Goal: Transaction & Acquisition: Purchase product/service

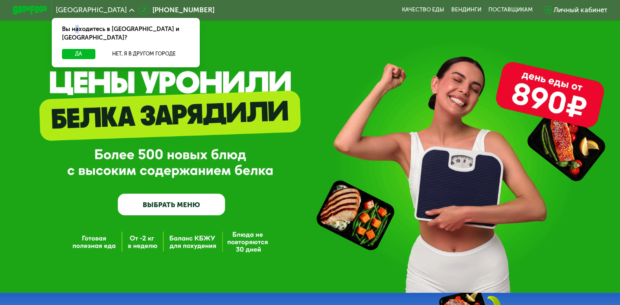
click at [75, 40] on div "Вы находитесь в [GEOGRAPHIC_DATA] и [GEOGRAPHIC_DATA]?" at bounding box center [126, 33] width 148 height 31
click at [75, 49] on button "Да" at bounding box center [78, 54] width 33 height 10
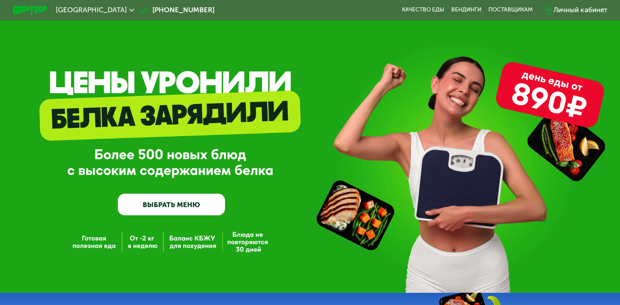
click at [170, 205] on link "ВЫБРАТЬ МЕНЮ" at bounding box center [171, 205] width 107 height 22
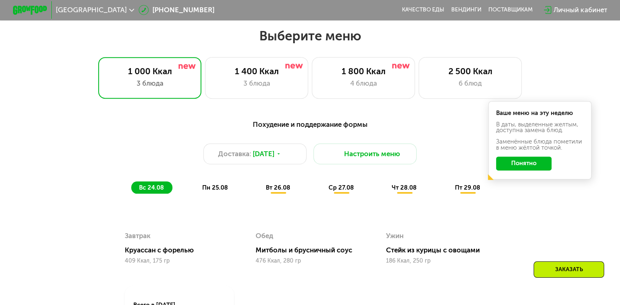
scroll to position [367, 0]
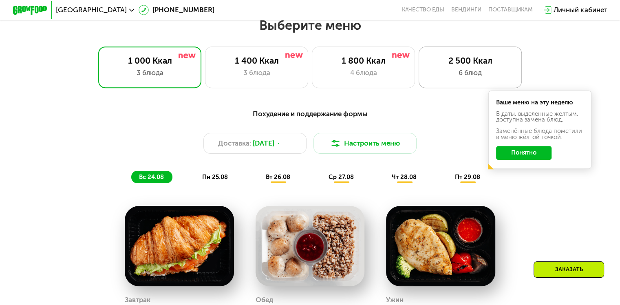
click at [457, 78] on div "6 блюд" at bounding box center [469, 73] width 85 height 10
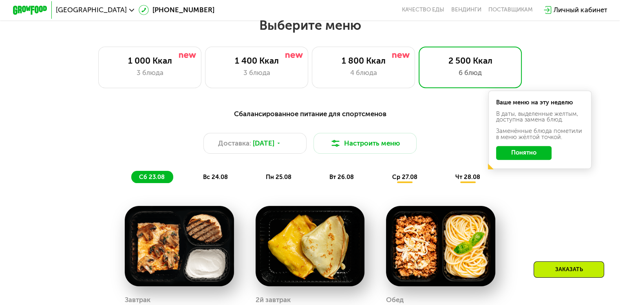
click at [515, 156] on button "Понятно" at bounding box center [523, 153] width 55 height 14
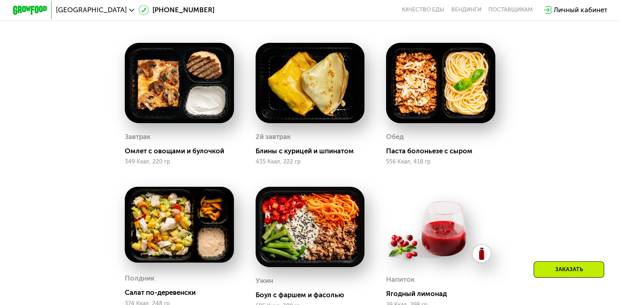
scroll to position [448, 0]
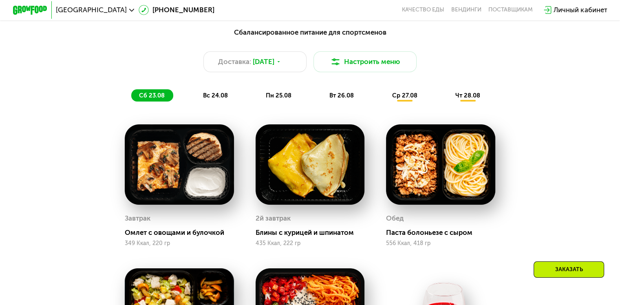
click at [215, 99] on span "вс 24.08" at bounding box center [215, 95] width 25 height 7
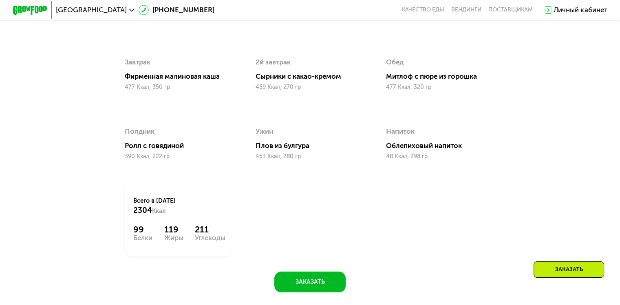
scroll to position [489, 0]
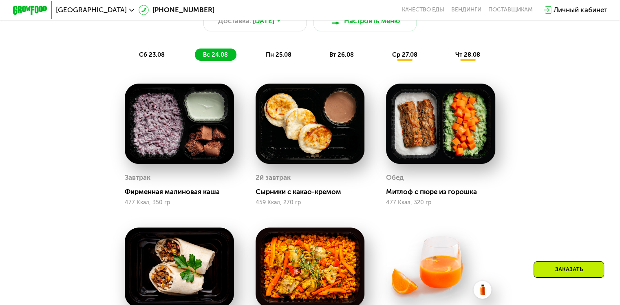
click at [275, 58] on span "пн 25.08" at bounding box center [279, 54] width 26 height 7
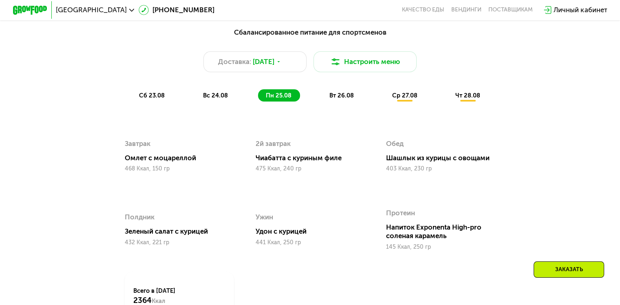
scroll to position [407, 0]
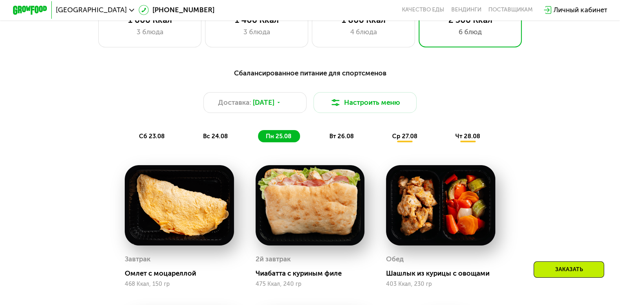
click at [384, 141] on div "вт 26.08" at bounding box center [405, 136] width 42 height 12
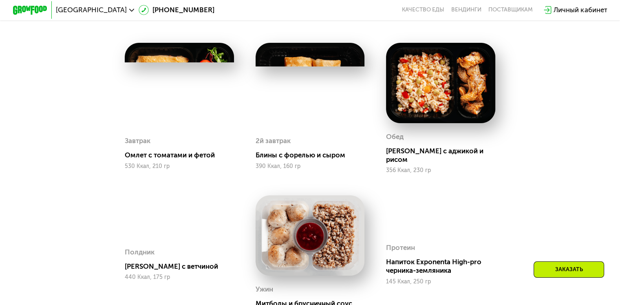
scroll to position [367, 0]
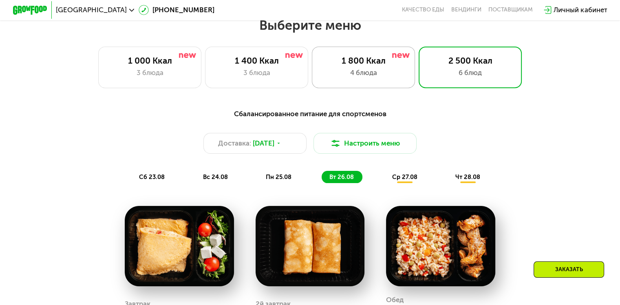
click at [357, 75] on div "4 блюда" at bounding box center [363, 73] width 85 height 10
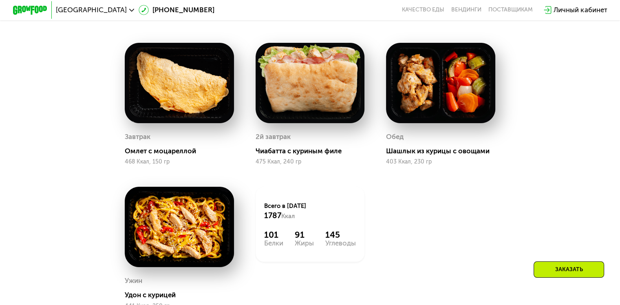
scroll to position [489, 0]
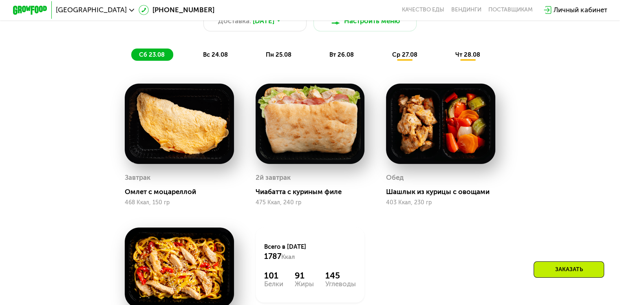
click at [344, 58] on span "вт 26.08" at bounding box center [341, 54] width 24 height 7
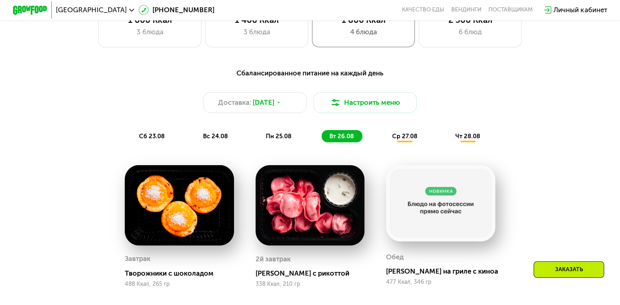
scroll to position [326, 0]
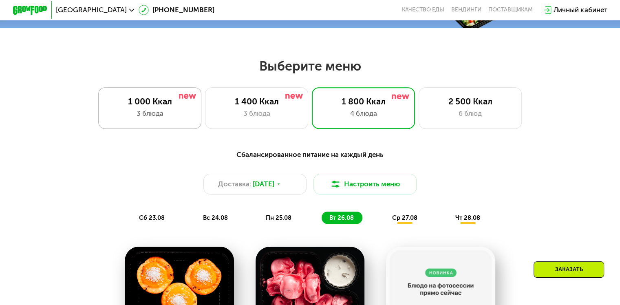
click at [141, 106] on div "1 000 Ккал" at bounding box center [149, 101] width 85 height 10
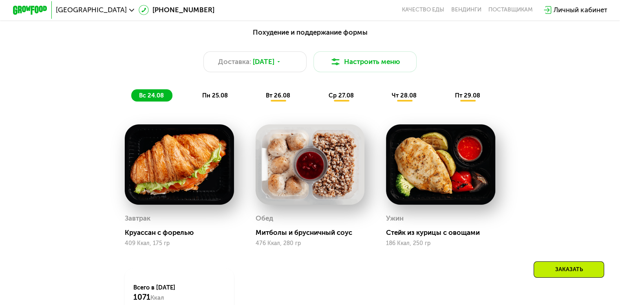
scroll to position [489, 0]
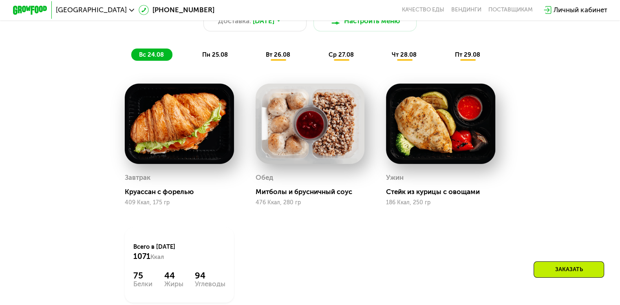
click at [258, 54] on div "пн 25.08" at bounding box center [278, 54] width 41 height 12
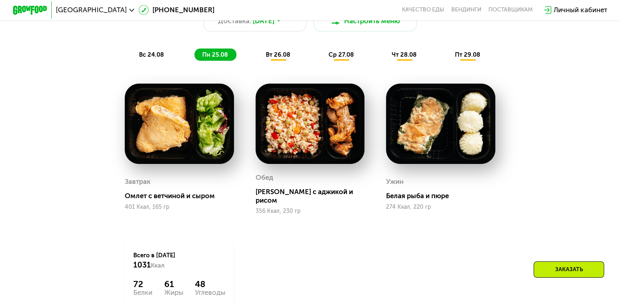
click at [273, 57] on span "вт 26.08" at bounding box center [278, 54] width 24 height 7
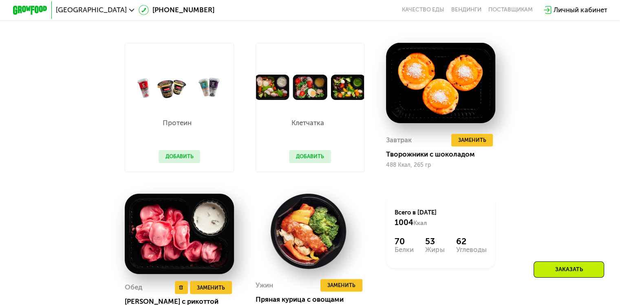
scroll to position [570, 0]
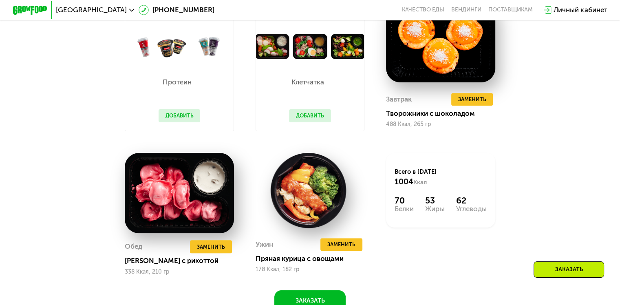
click at [178, 121] on button "Добавить" at bounding box center [180, 115] width 42 height 13
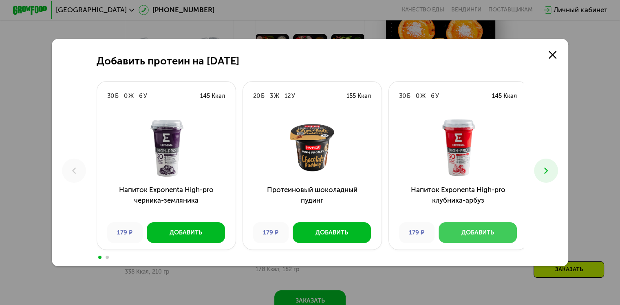
click at [458, 235] on button "Добавить" at bounding box center [477, 232] width 78 height 21
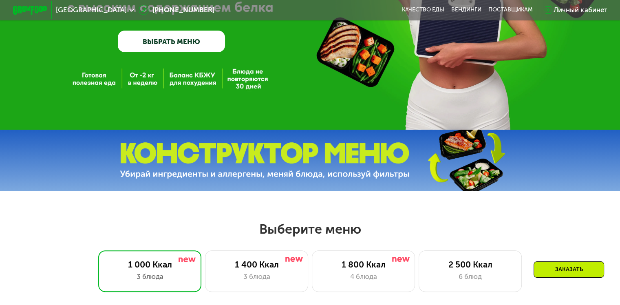
scroll to position [204, 0]
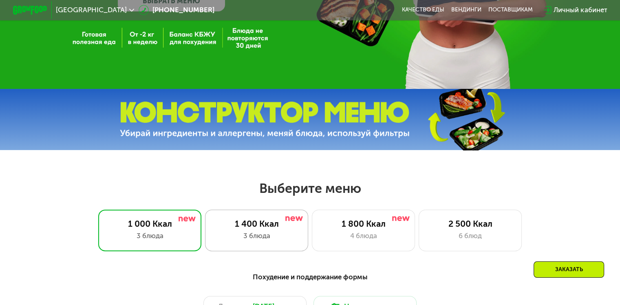
click at [312, 247] on div "1 400 Ккал 3 блюда" at bounding box center [364, 229] width 104 height 41
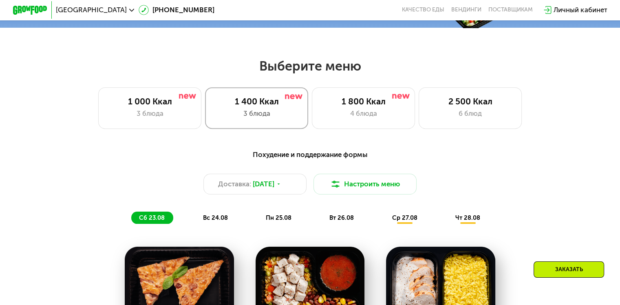
scroll to position [163, 0]
